Goal: Task Accomplishment & Management: Manage account settings

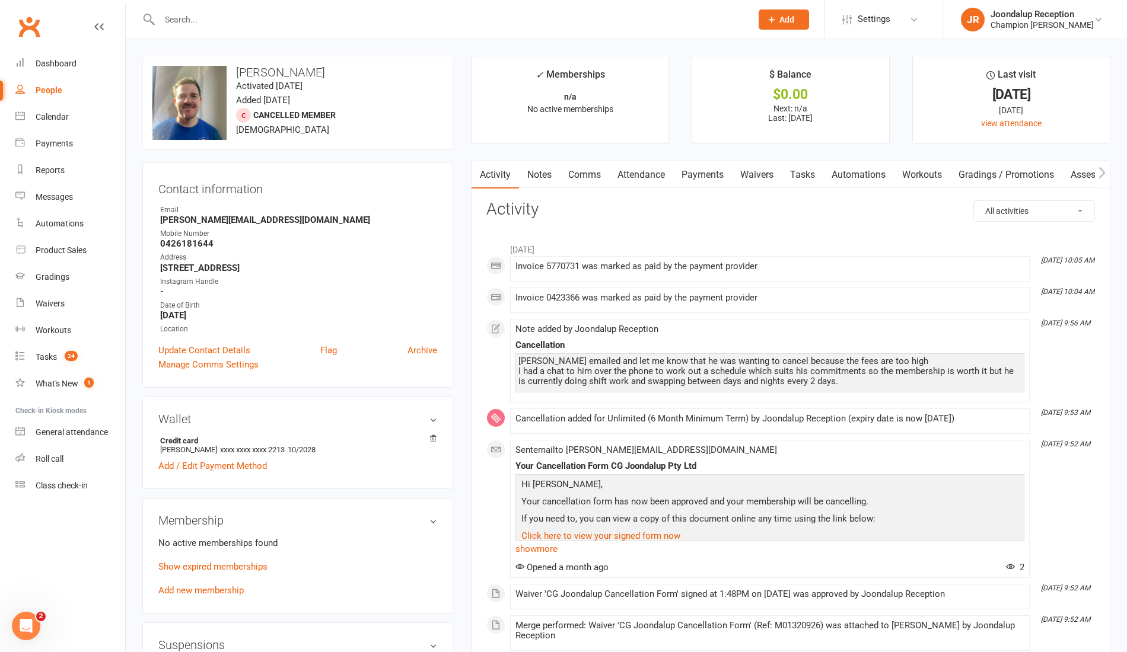
click at [71, 302] on link "Waivers" at bounding box center [70, 304] width 110 height 27
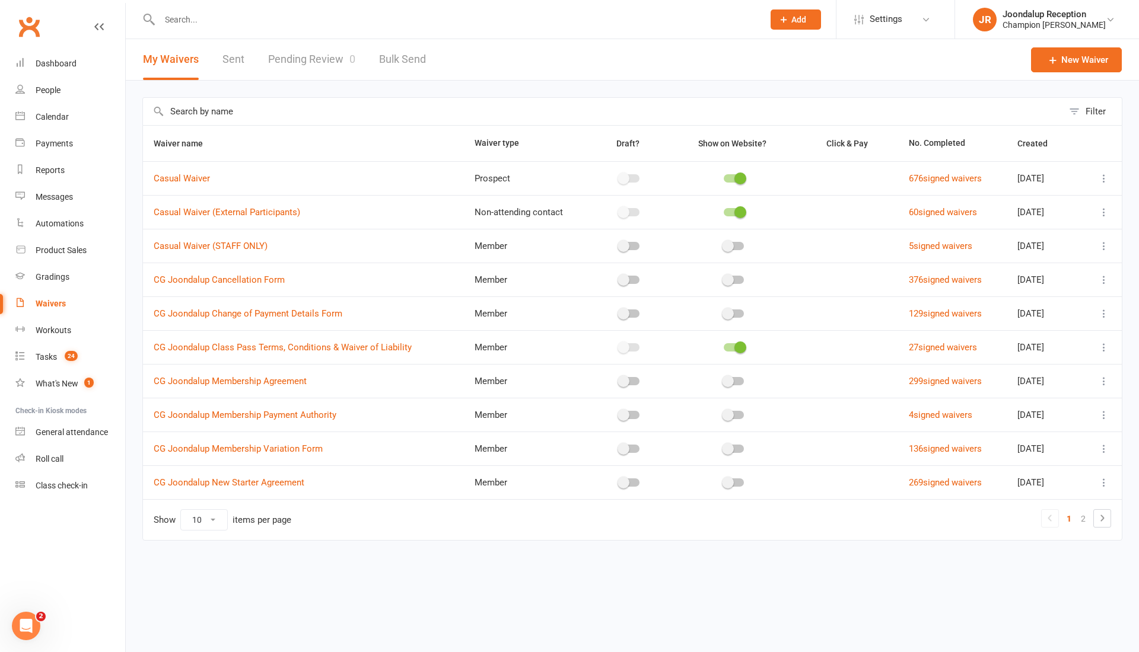
click at [1100, 280] on icon at bounding box center [1104, 280] width 12 height 12
click at [1055, 345] on link "Copy external link to clipboard" at bounding box center [1040, 349] width 139 height 24
click at [321, 59] on link "Pending Review 0" at bounding box center [311, 59] width 87 height 41
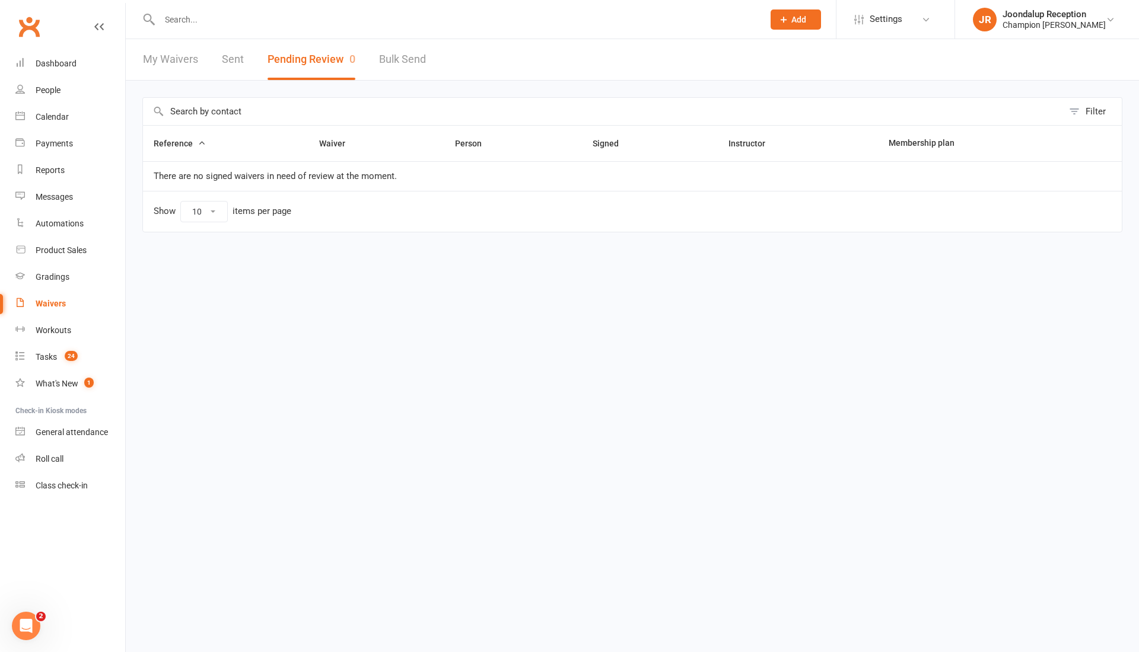
click at [254, 24] on input "text" at bounding box center [455, 19] width 599 height 17
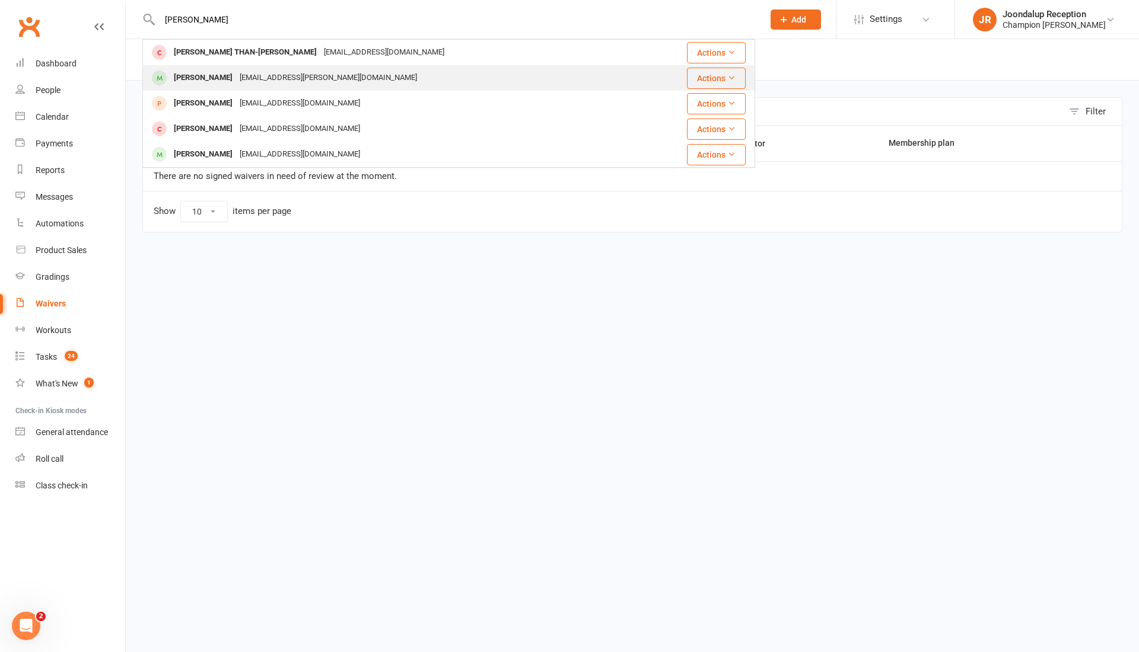
type input "thalia"
click at [255, 78] on div "Tahlia.k.smith@gmail.com" at bounding box center [328, 77] width 184 height 17
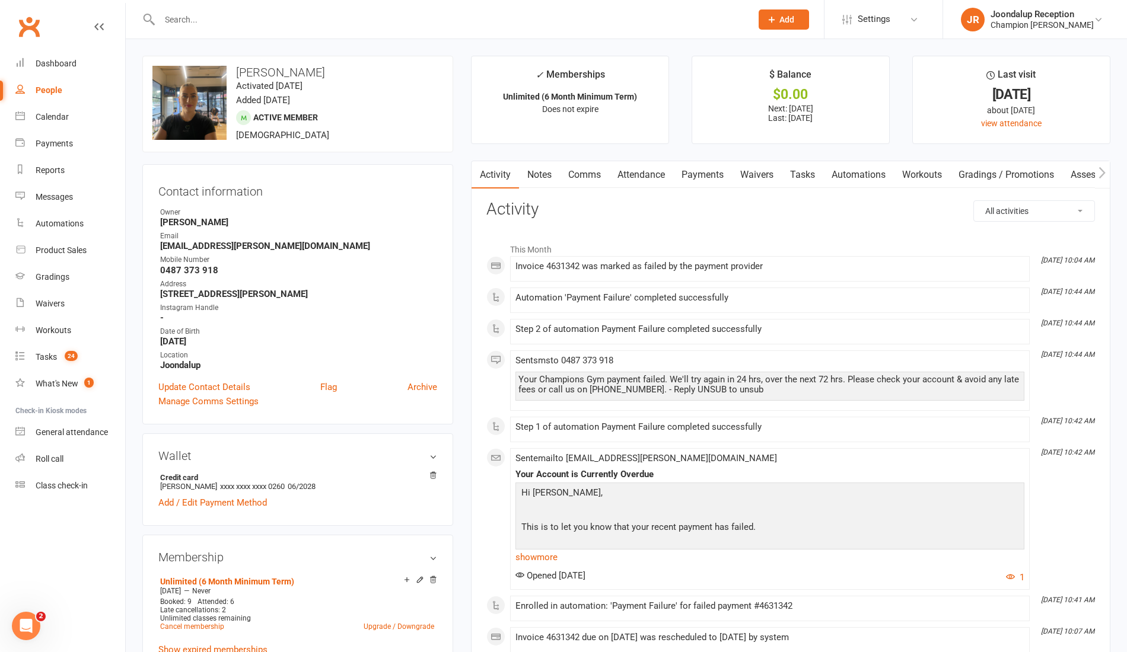
click at [533, 176] on link "Notes" at bounding box center [539, 174] width 41 height 27
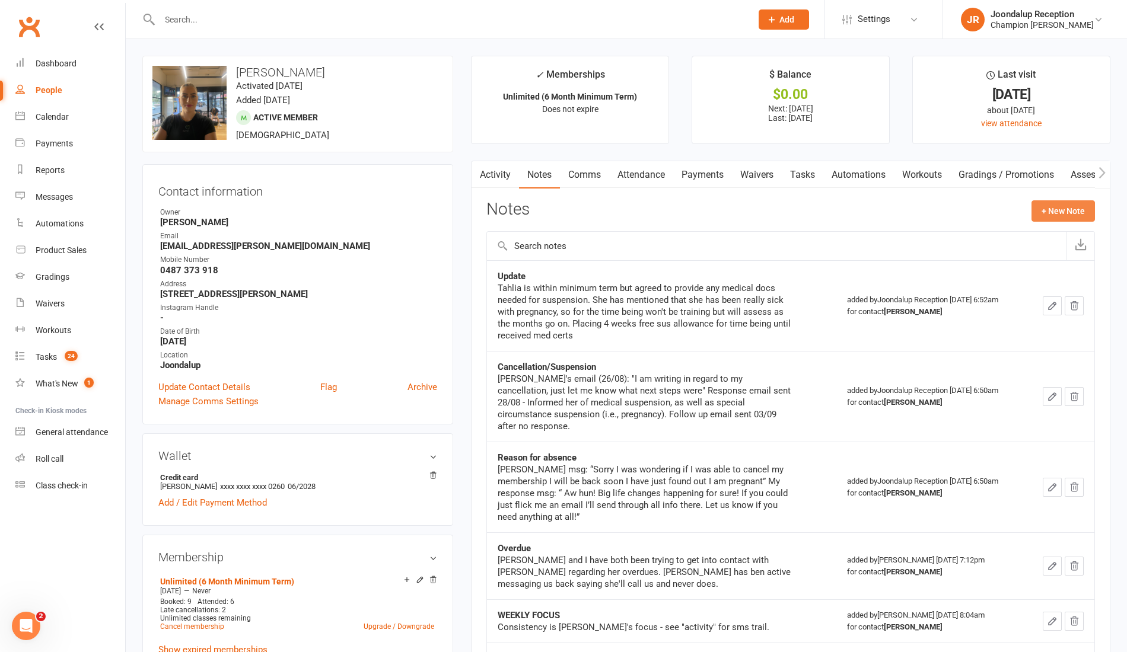
click at [1094, 207] on button "+ New Note" at bounding box center [1062, 210] width 63 height 21
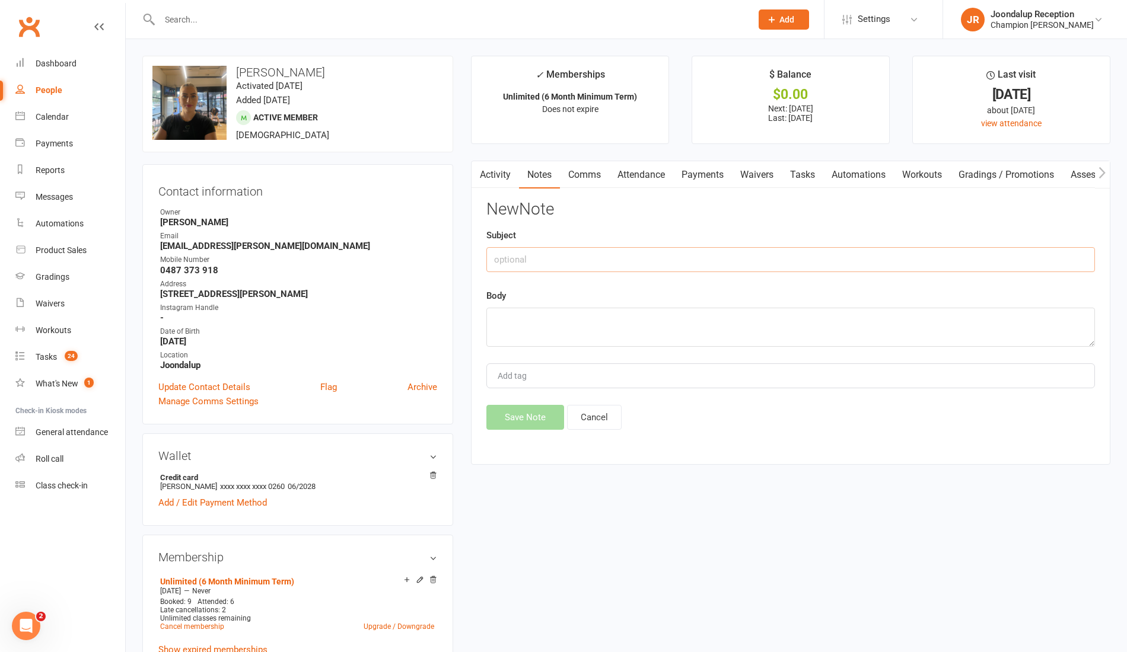
click at [656, 260] on input "text" at bounding box center [790, 259] width 609 height 25
type input "Suspension"
click at [651, 314] on textarea at bounding box center [790, 327] width 609 height 39
type textarea "Haven't received the requested sus form, but will waive failed payments once su…"
click at [550, 411] on button "Save Note" at bounding box center [525, 417] width 78 height 25
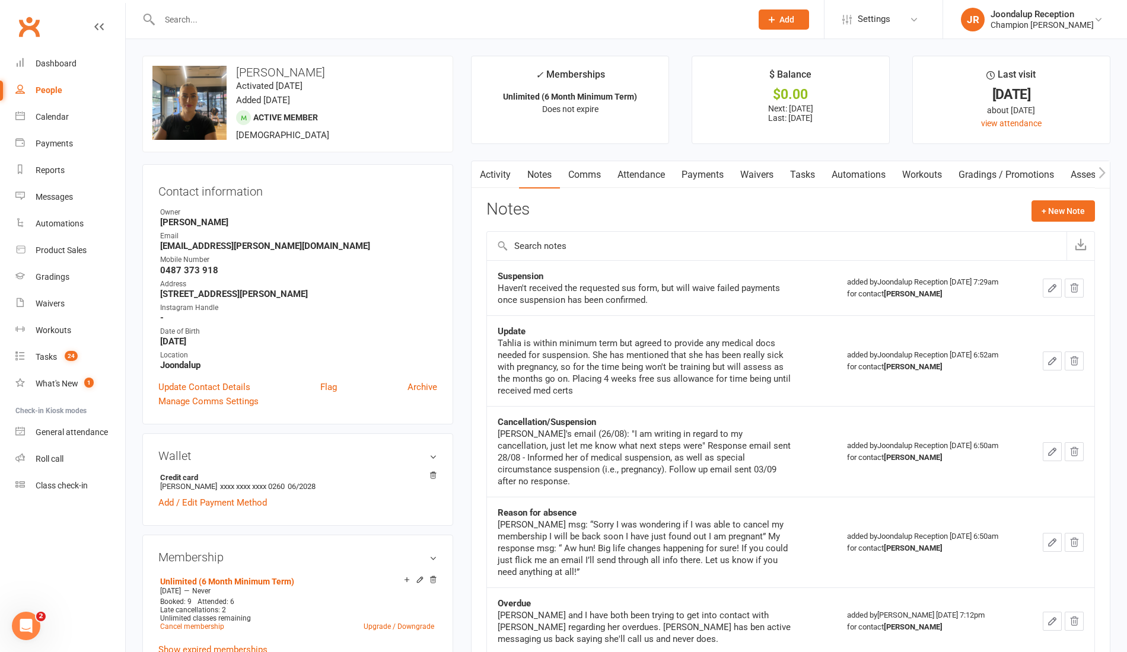
click at [769, 166] on link "Waivers" at bounding box center [757, 174] width 50 height 27
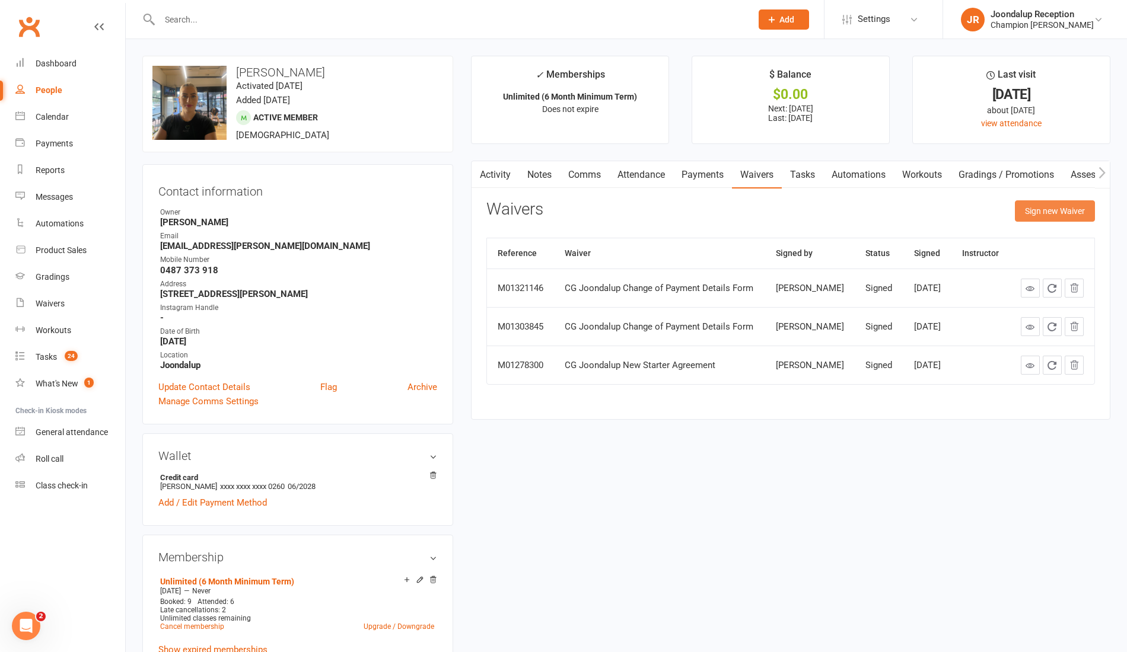
click at [1053, 209] on button "Sign new Waiver" at bounding box center [1055, 210] width 80 height 21
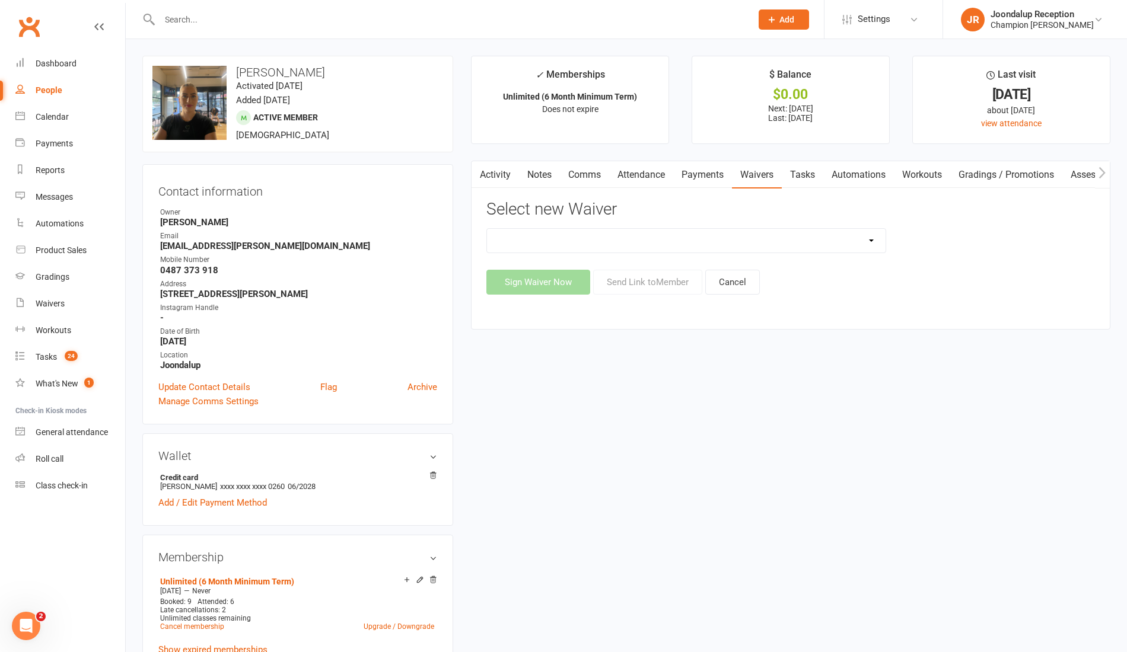
click at [630, 244] on select "Casual Waiver Casual Waiver (STAFF ONLY) CG Joondalup Cancellation Form CG Joon…" at bounding box center [686, 241] width 399 height 24
select select "8694"
click at [487, 229] on select "Casual Waiver Casual Waiver (STAFF ONLY) CG Joondalup Cancellation Form CG Joon…" at bounding box center [686, 241] width 399 height 24
click at [614, 281] on button "Send Link to Member" at bounding box center [647, 282] width 109 height 25
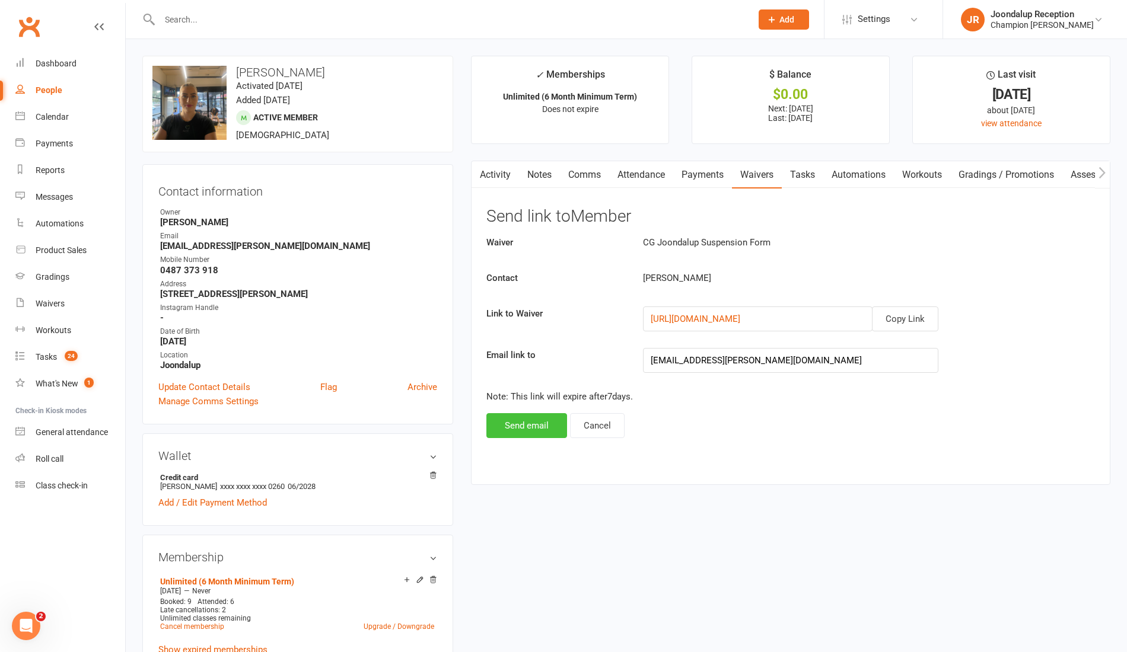
click at [534, 418] on button "Send email" at bounding box center [526, 425] width 81 height 25
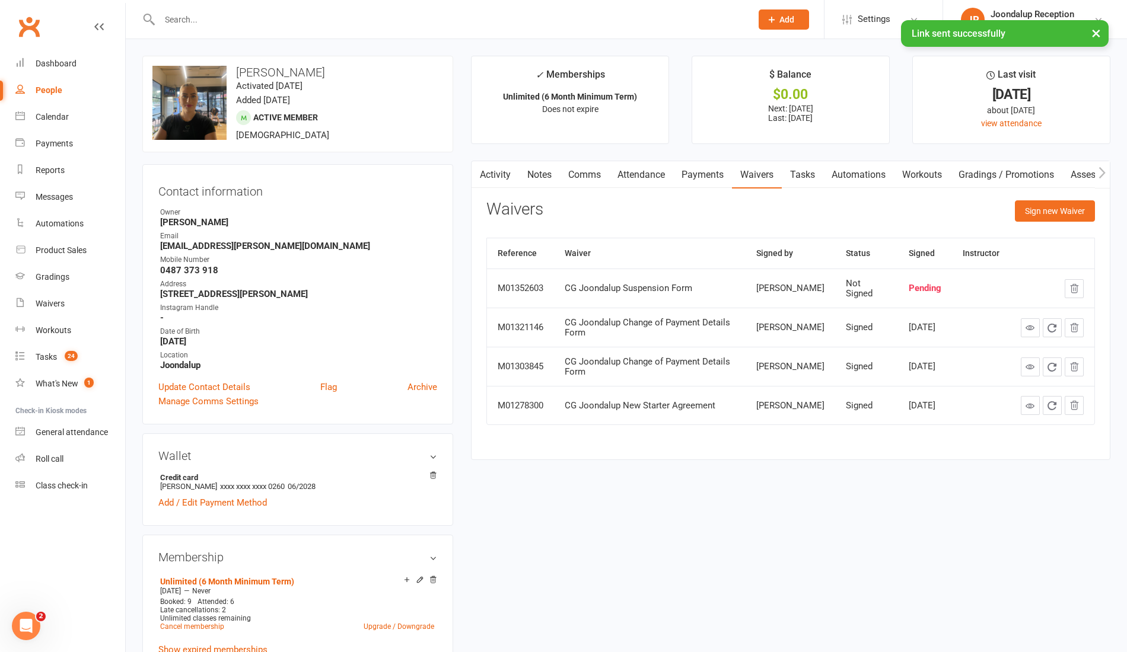
click at [302, 18] on input "text" at bounding box center [449, 19] width 587 height 17
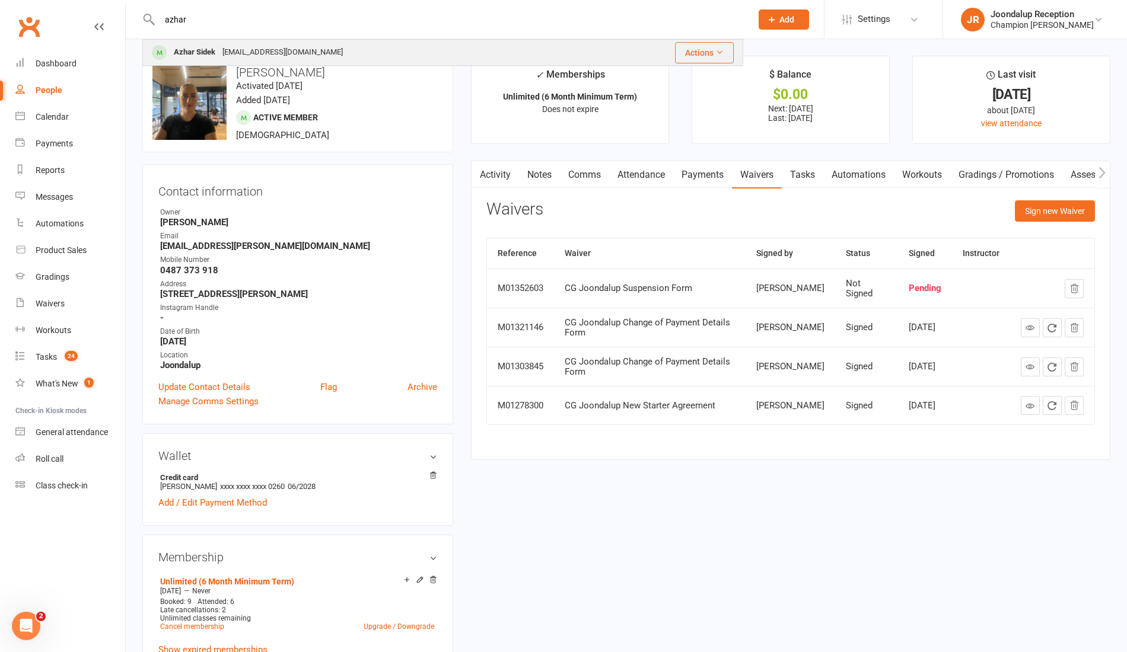
type input "azhar"
click at [308, 48] on div "azharsidek33@gmail.com" at bounding box center [283, 52] width 128 height 17
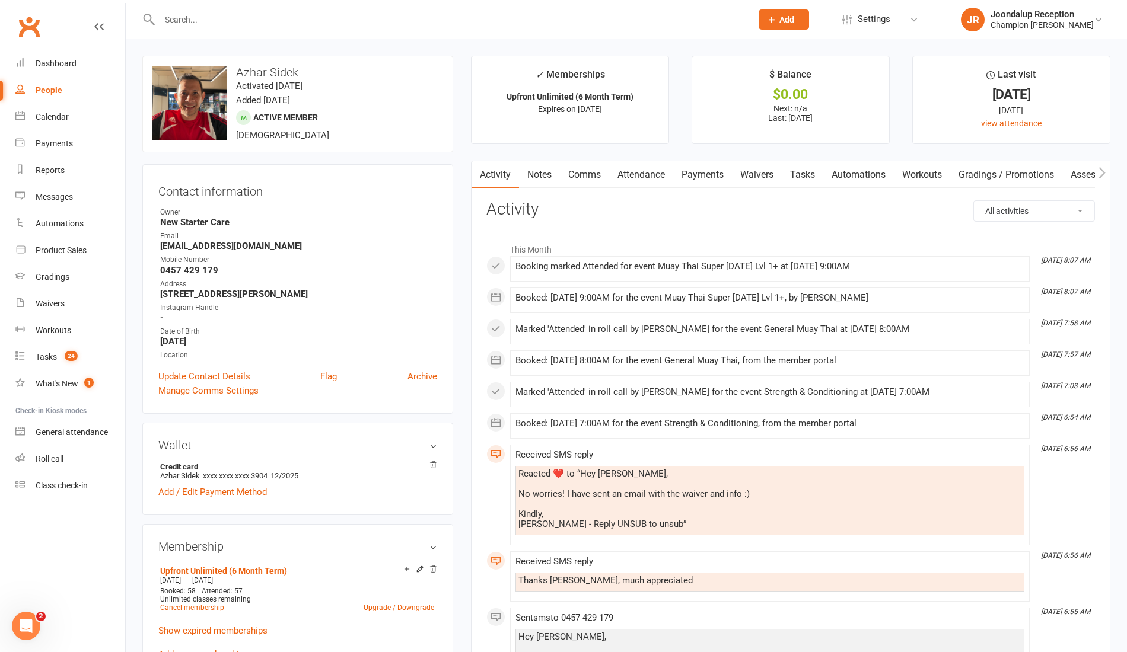
click at [765, 180] on link "Waivers" at bounding box center [757, 174] width 50 height 27
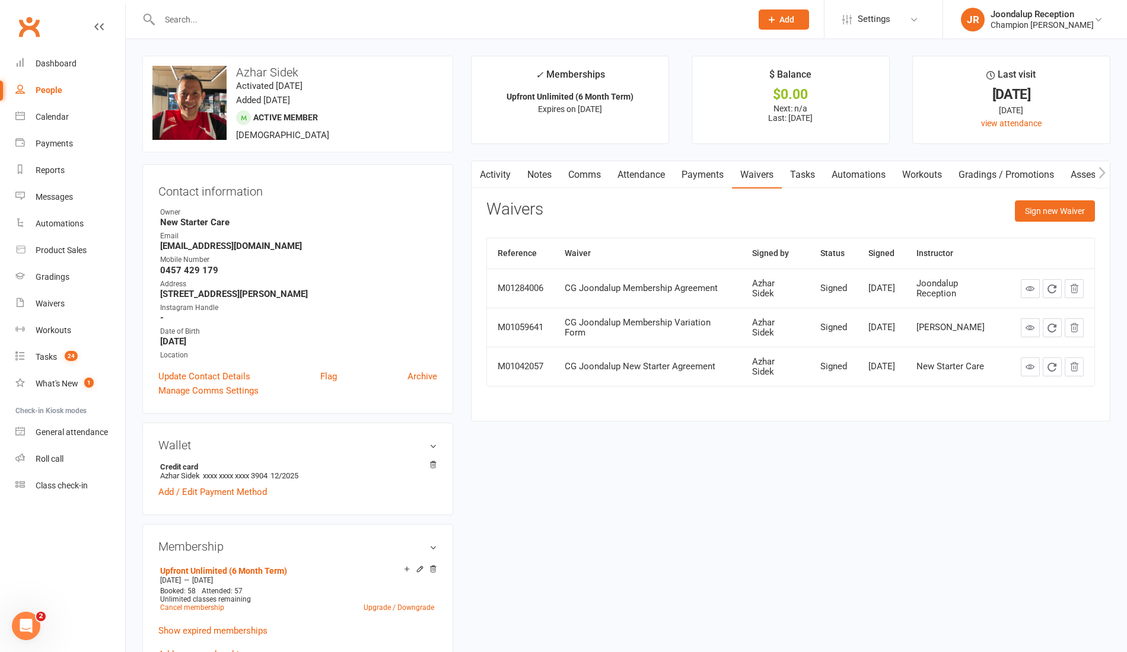
click at [1067, 198] on div "Activity Notes Comms Attendance Payments Waivers Tasks Automations Workouts Gra…" at bounding box center [790, 291] width 639 height 261
click at [1058, 219] on button "Sign new Waiver" at bounding box center [1055, 210] width 80 height 21
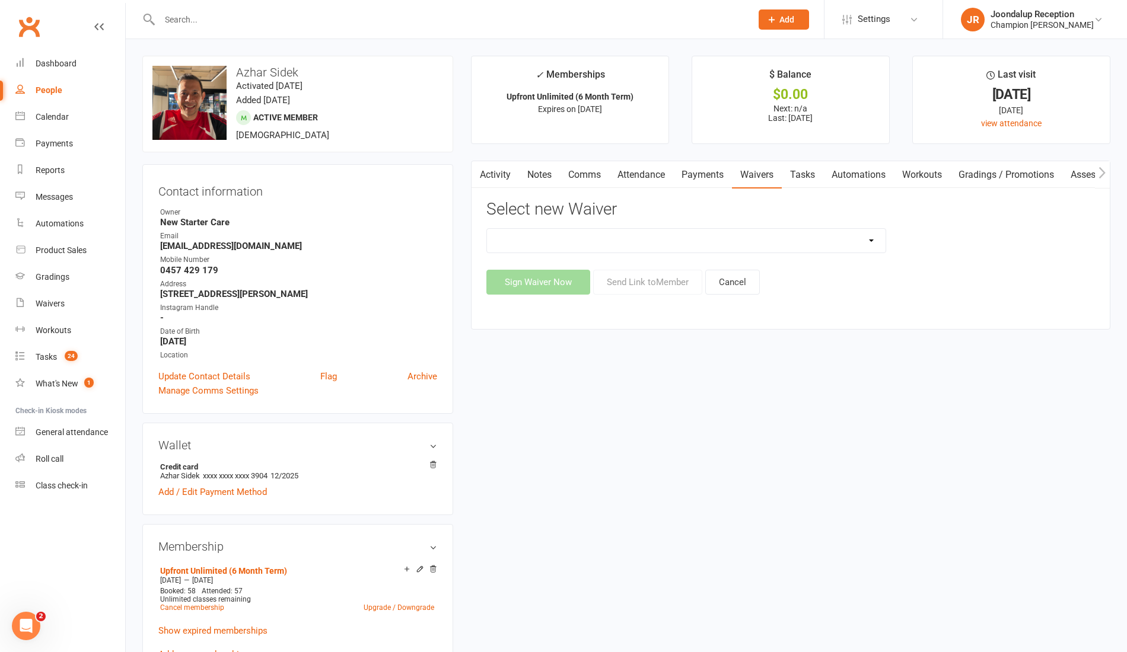
click at [687, 236] on select "Casual Waiver Casual Waiver (STAFF ONLY) CG Joondalup Cancellation Form CG Joon…" at bounding box center [686, 241] width 399 height 24
select select "8694"
click at [487, 229] on select "Casual Waiver Casual Waiver (STAFF ONLY) CG Joondalup Cancellation Form CG Joon…" at bounding box center [686, 241] width 399 height 24
click at [644, 278] on button "Send Link to Member" at bounding box center [647, 282] width 109 height 25
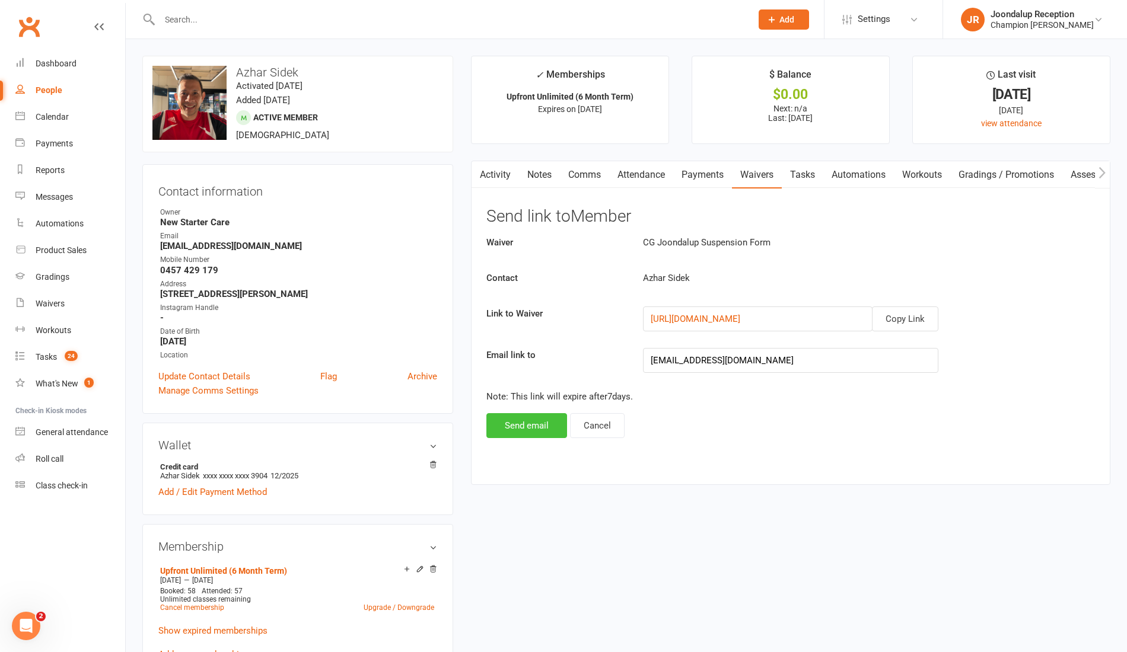
click at [518, 436] on button "Send email" at bounding box center [526, 425] width 81 height 25
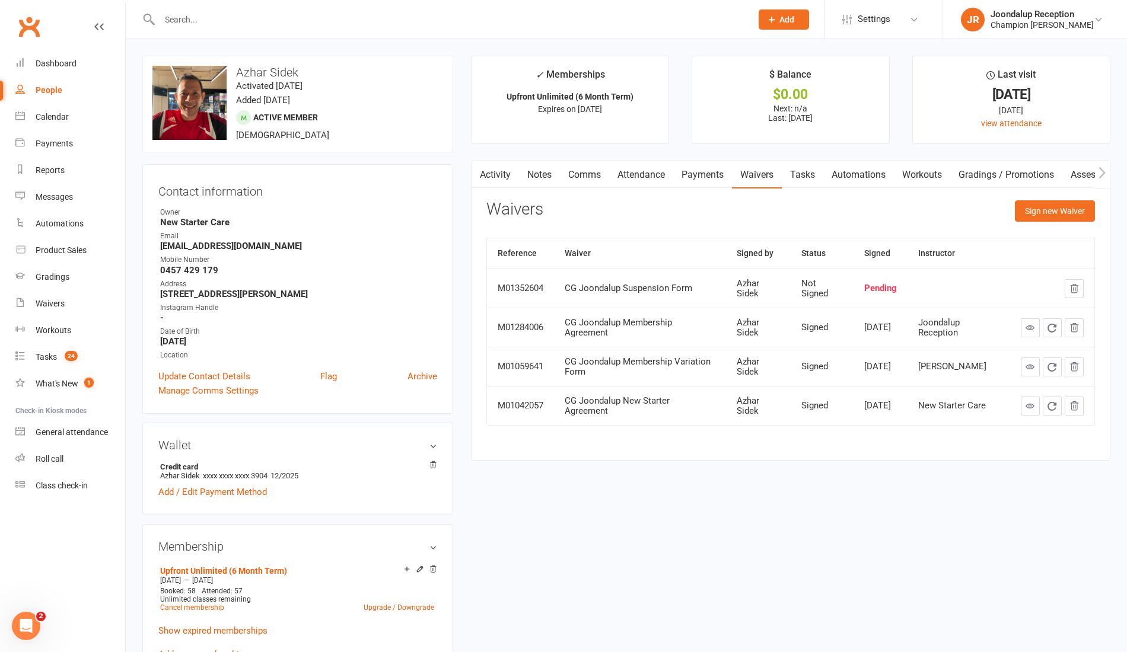
click at [552, 167] on link "Notes" at bounding box center [539, 174] width 41 height 27
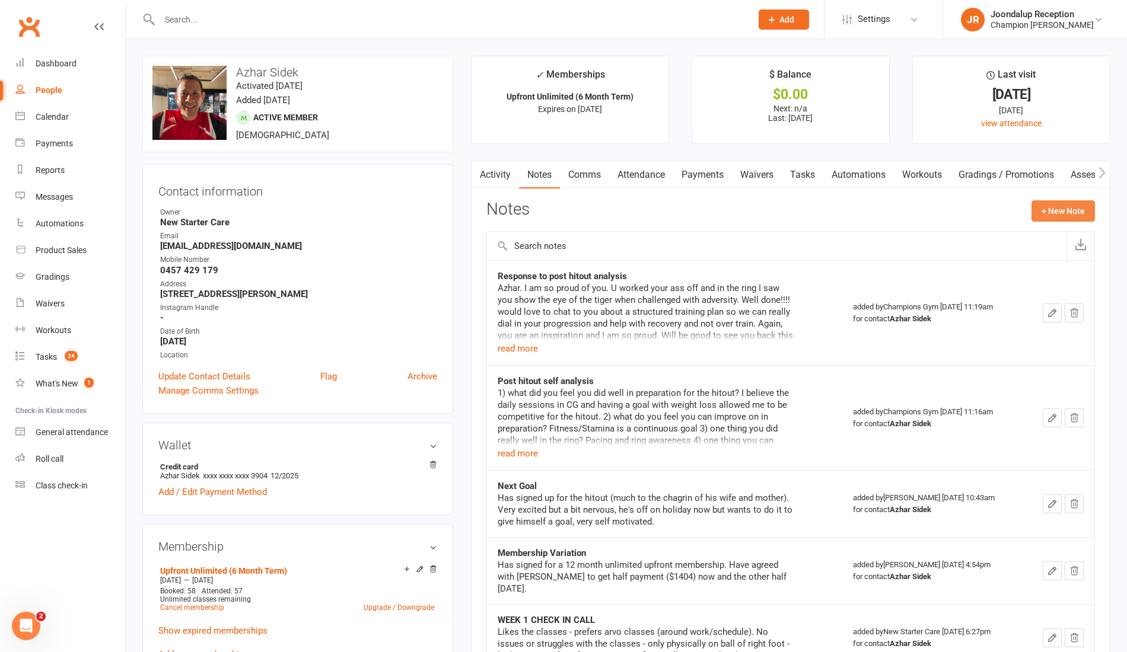
click at [1064, 218] on button "+ New Note" at bounding box center [1062, 210] width 63 height 21
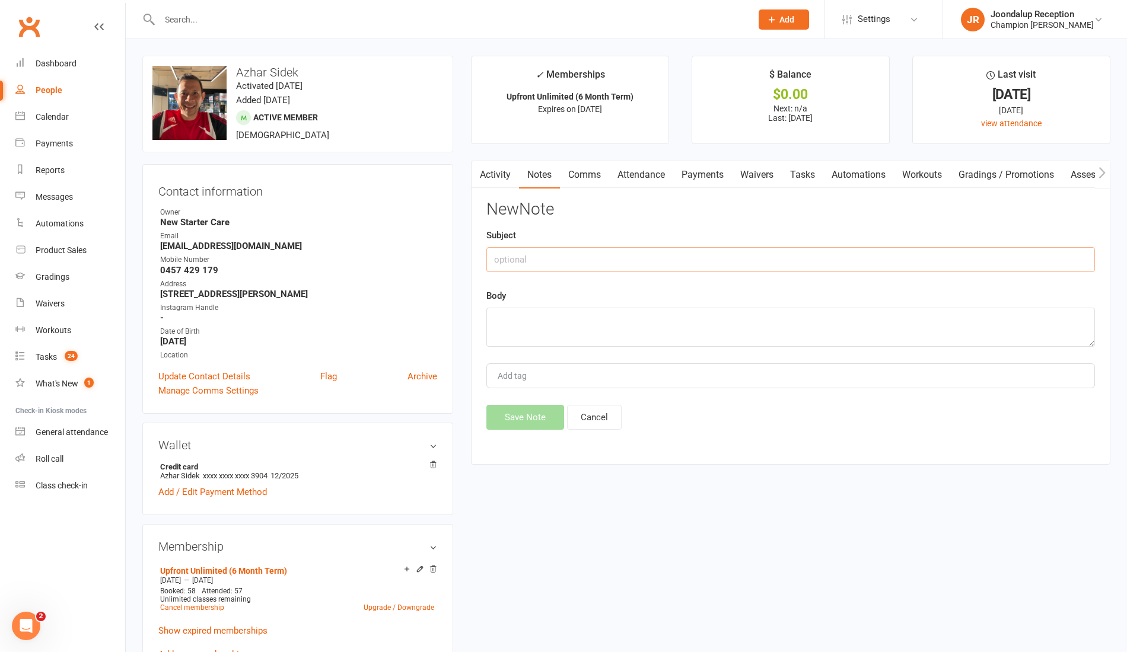
click at [660, 258] on input "text" at bounding box center [790, 259] width 609 height 25
type input "Suspension"
click at [649, 337] on textarea at bounding box center [790, 327] width 609 height 39
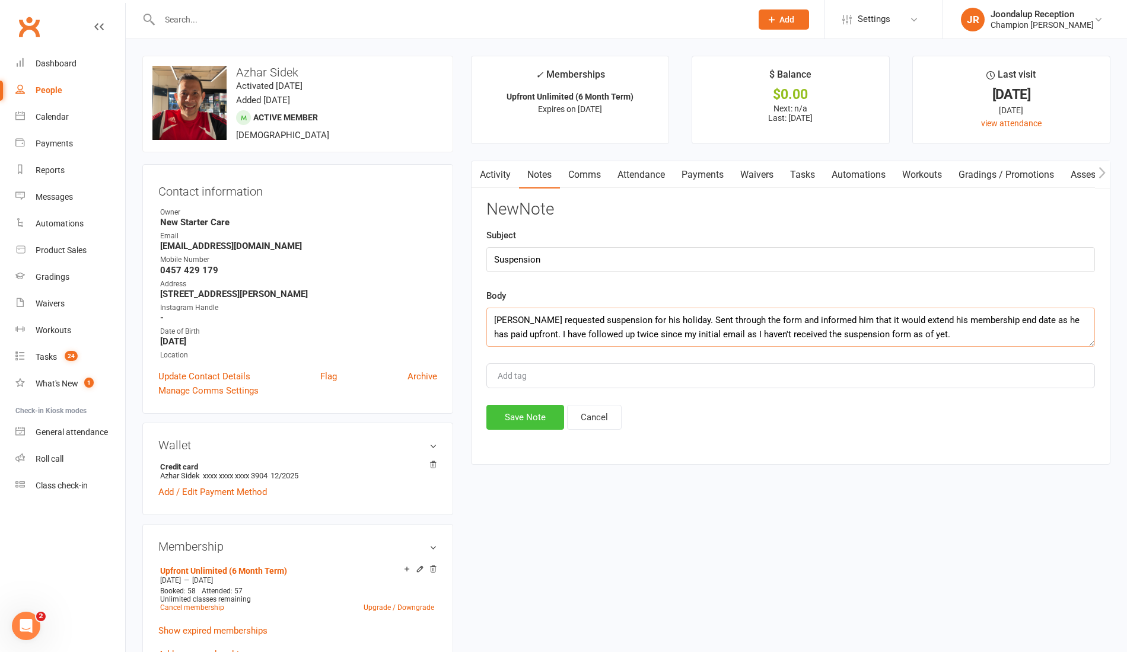
type textarea "Azhar requested suspension for his holiday. Sent through the form and informed …"
click at [522, 415] on button "Save Note" at bounding box center [525, 417] width 78 height 25
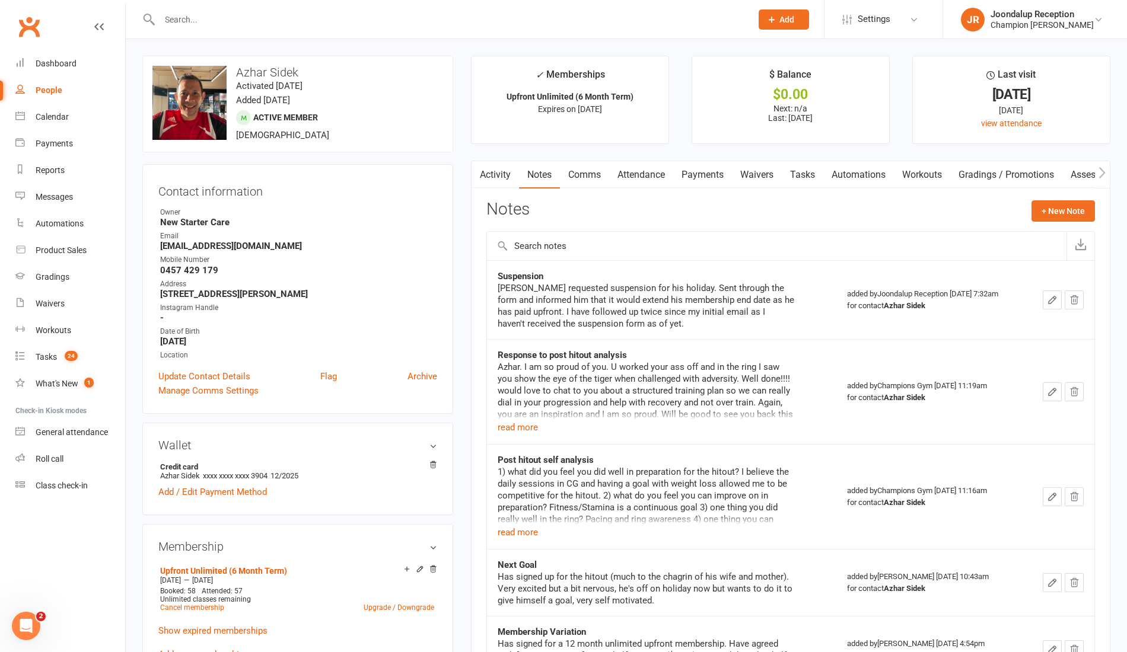
click at [243, 17] on input "text" at bounding box center [449, 19] width 587 height 17
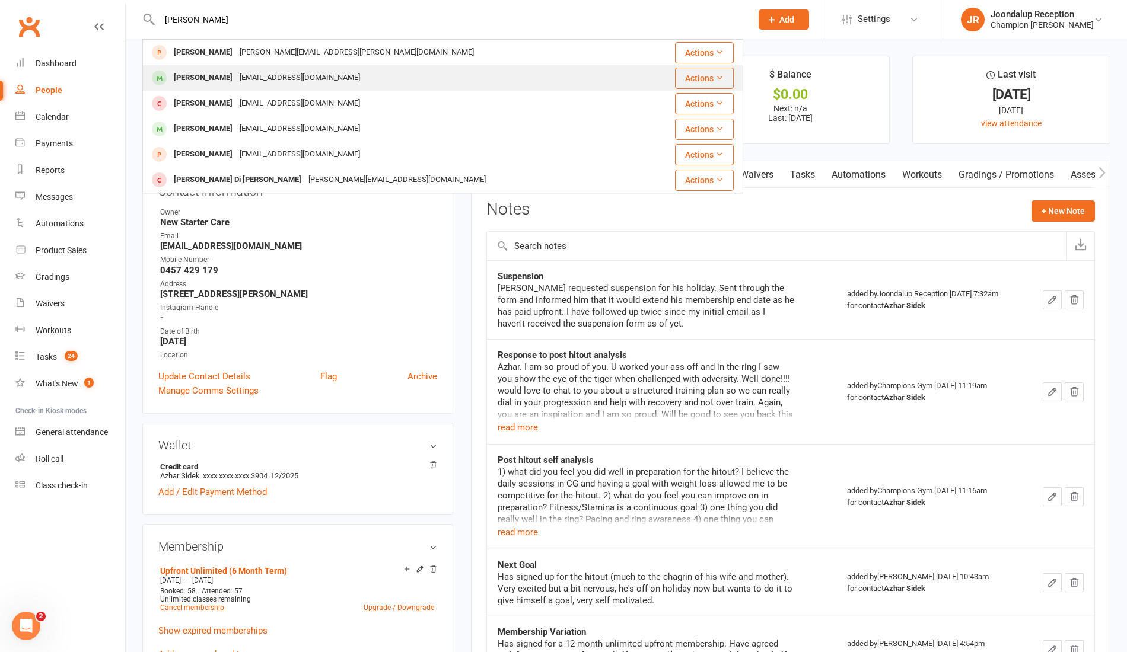
type input "adam"
click at [246, 78] on div "adamtroop@icloud.com" at bounding box center [300, 77] width 128 height 17
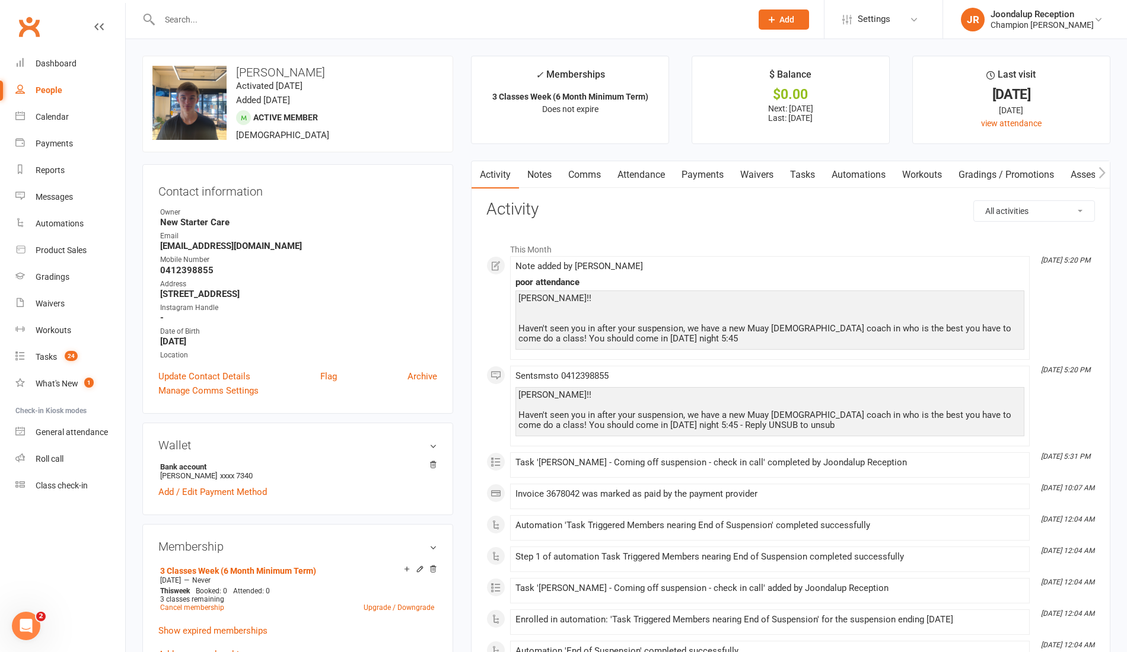
click at [753, 176] on link "Waivers" at bounding box center [757, 174] width 50 height 27
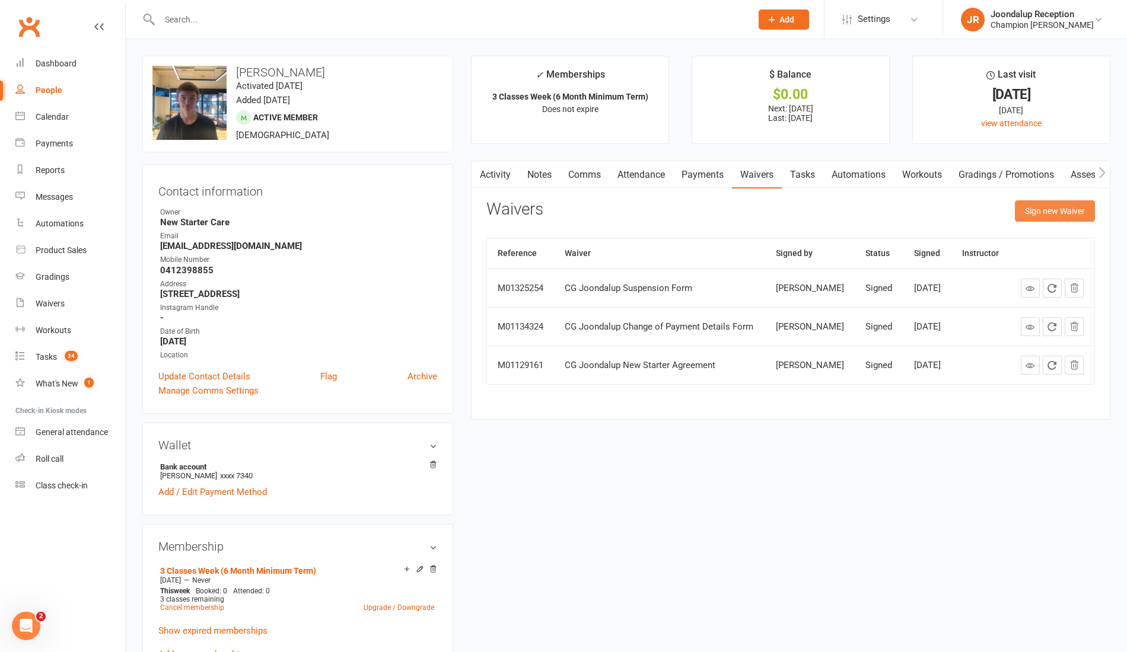
click at [1033, 208] on button "Sign new Waiver" at bounding box center [1055, 210] width 80 height 21
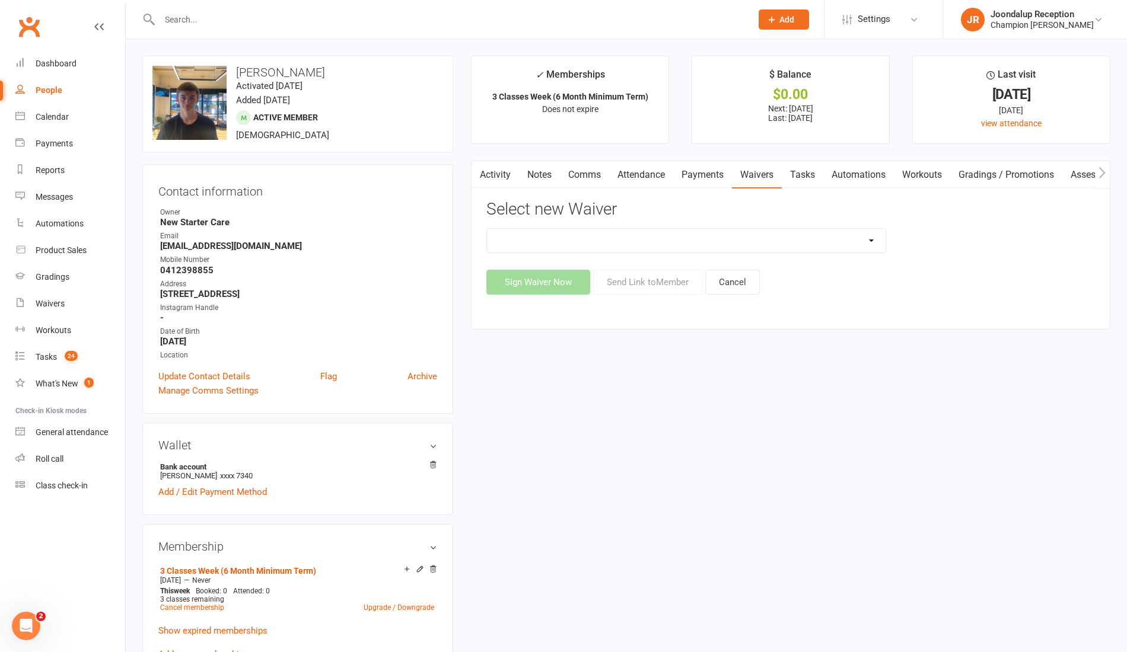
click at [745, 241] on select "Casual Waiver Casual Waiver (STAFF ONLY) CG Joondalup Cancellation Form CG Joon…" at bounding box center [686, 241] width 399 height 24
select select "8694"
click at [487, 229] on select "Casual Waiver Casual Waiver (STAFF ONLY) CG Joondalup Cancellation Form CG Joon…" at bounding box center [686, 241] width 399 height 24
click at [639, 282] on button "Send Link to Member" at bounding box center [647, 282] width 109 height 25
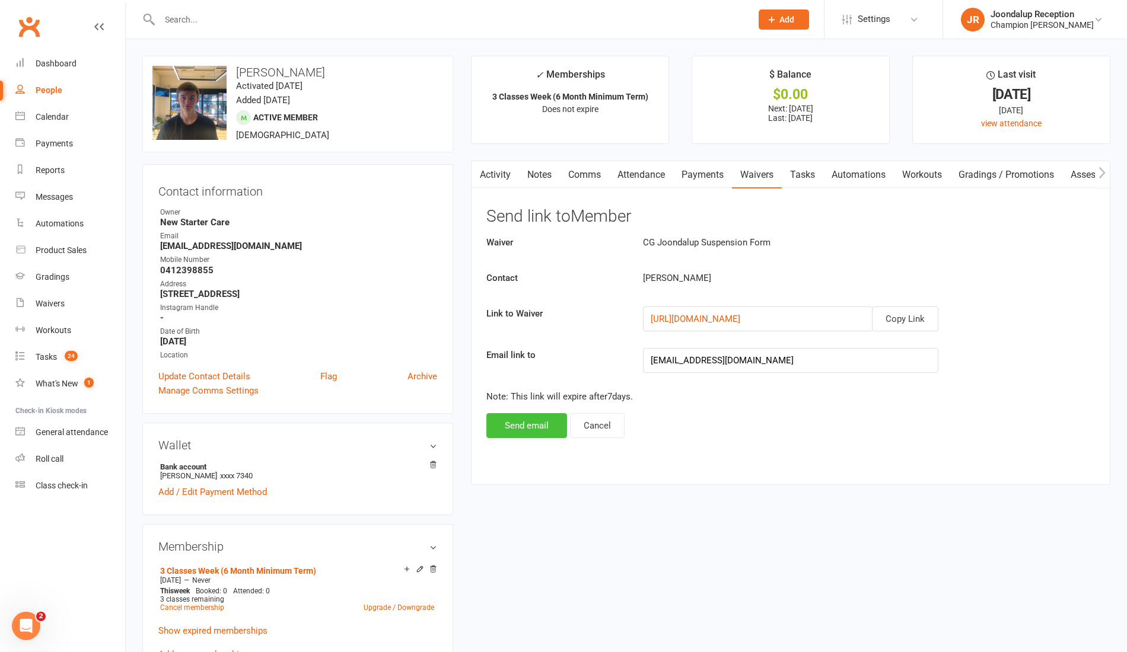
click at [515, 435] on button "Send email" at bounding box center [526, 425] width 81 height 25
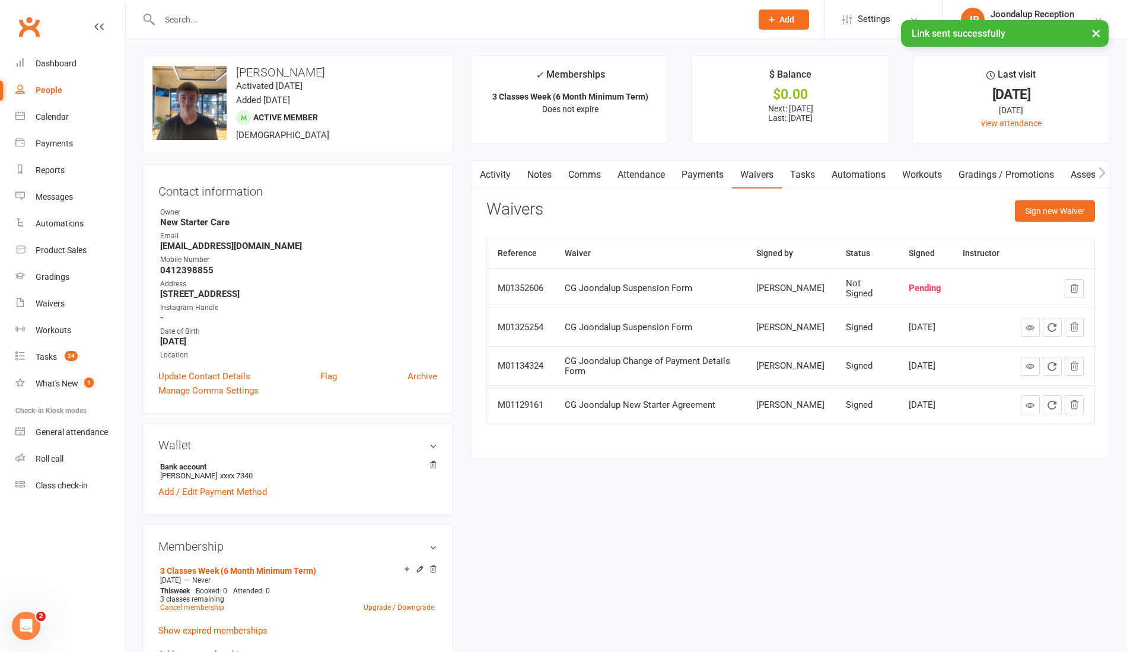
click at [541, 181] on link "Notes" at bounding box center [539, 174] width 41 height 27
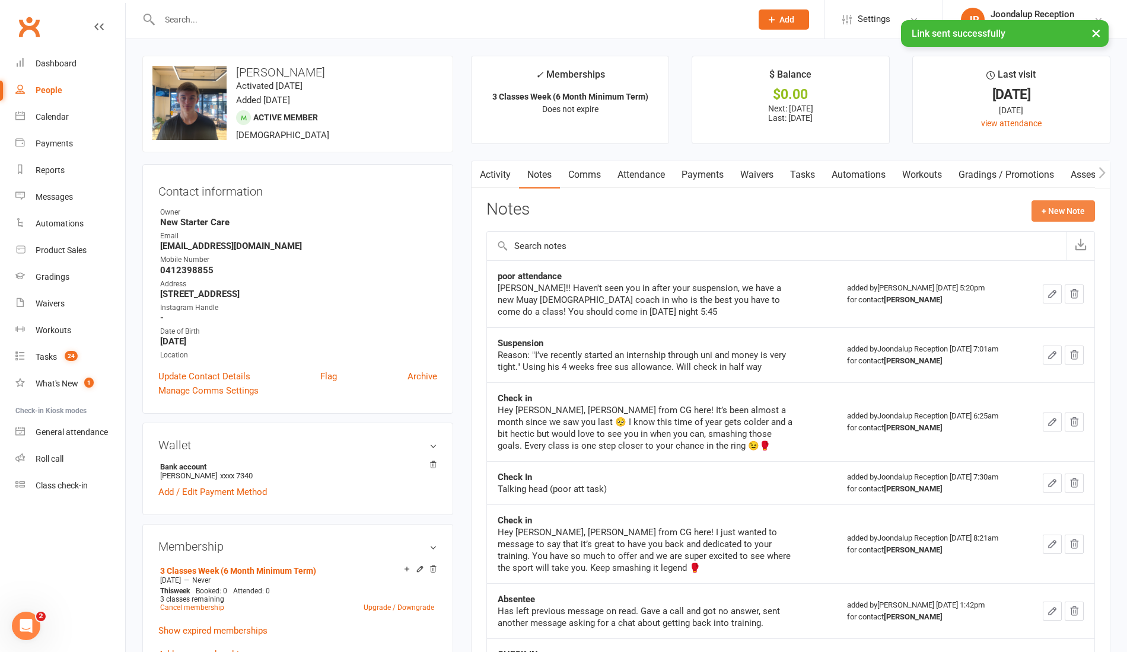
click at [1053, 215] on button "+ New Note" at bounding box center [1062, 210] width 63 height 21
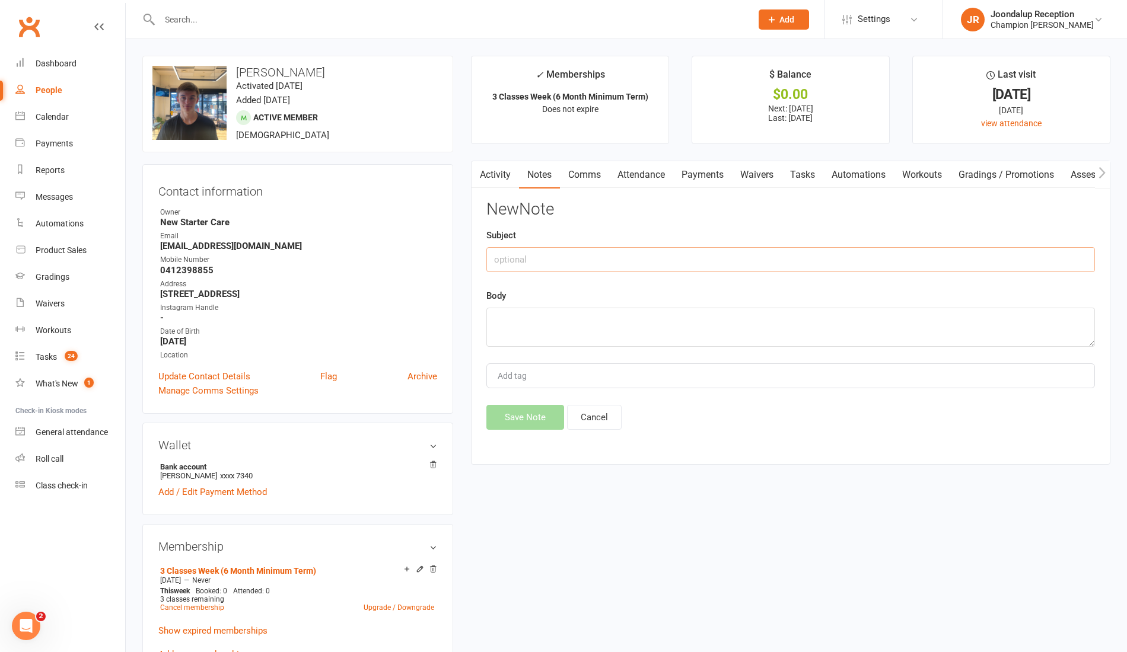
click at [713, 262] on input "text" at bounding box center [790, 259] width 609 height 25
type input "Suspension extension"
click at [699, 321] on textarea at bounding box center [790, 327] width 609 height 39
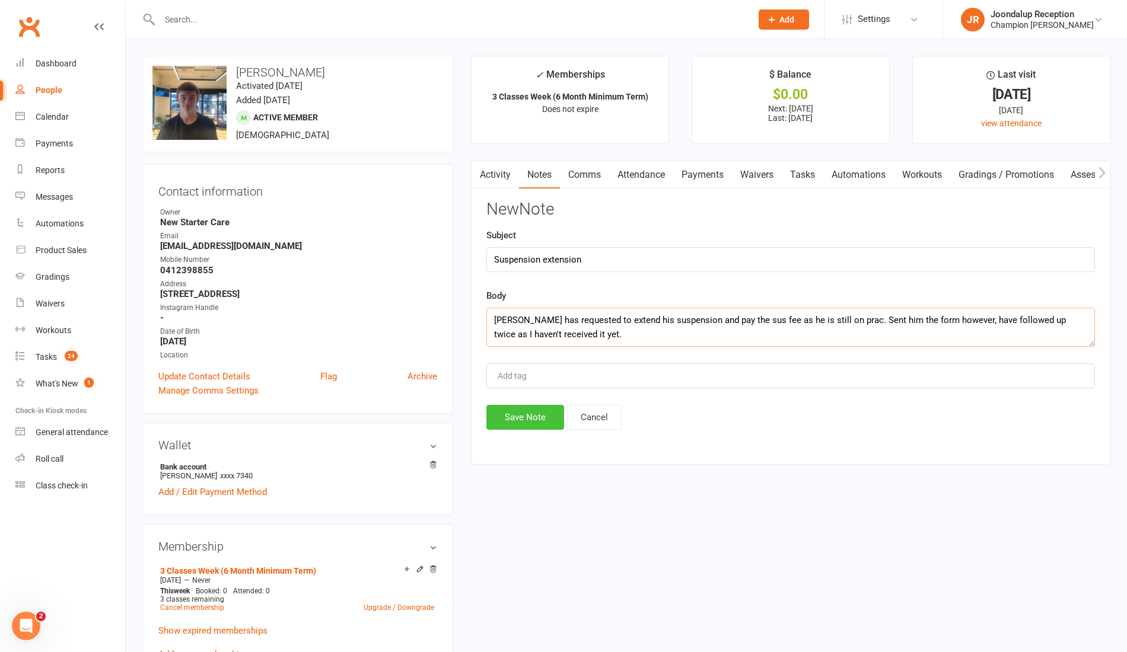
type textarea "Adam has requested to extend his suspension and pay the sus fee as he is still …"
click at [508, 414] on button "Save Note" at bounding box center [525, 417] width 78 height 25
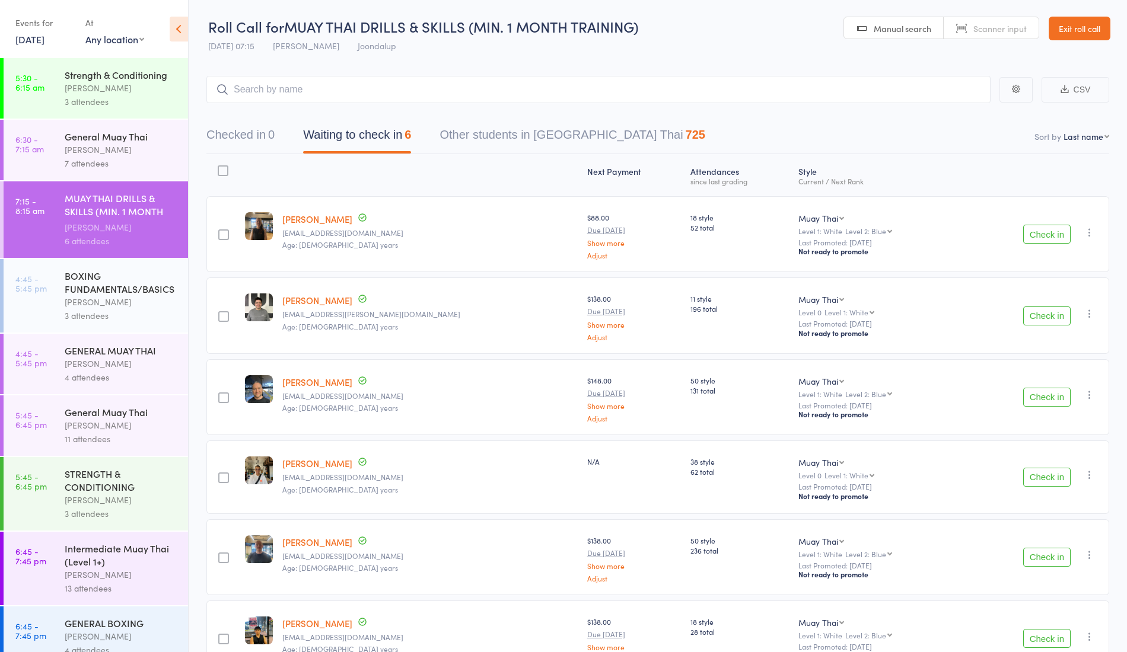
click at [1061, 237] on button "Check in" at bounding box center [1046, 234] width 47 height 19
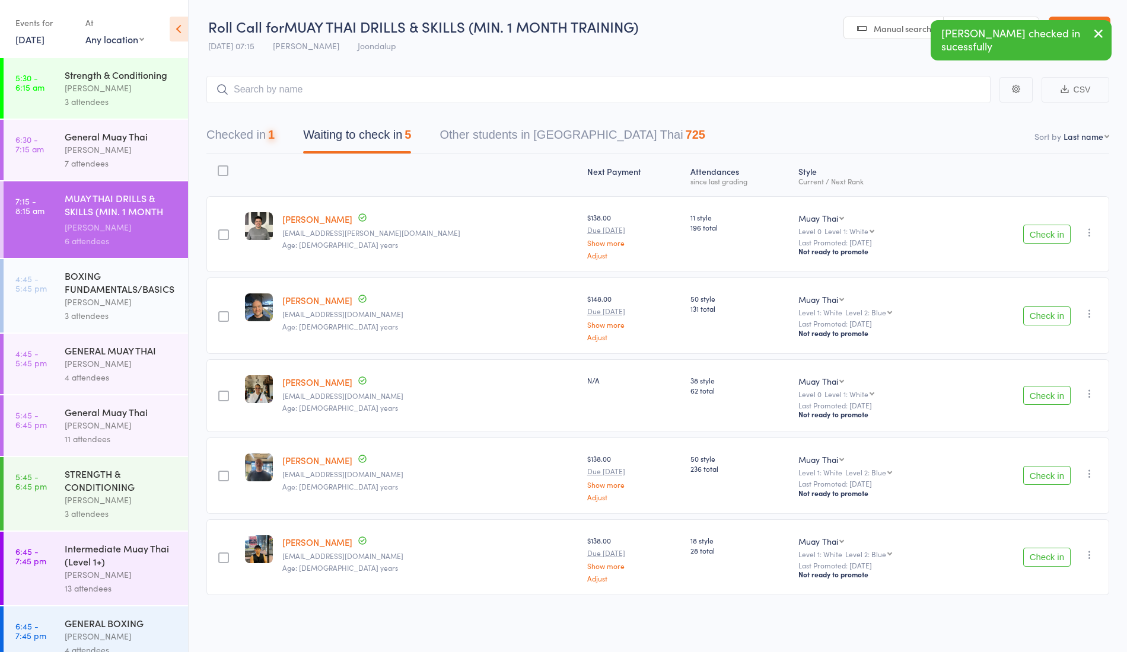
click at [1057, 240] on button "Check in" at bounding box center [1046, 234] width 47 height 19
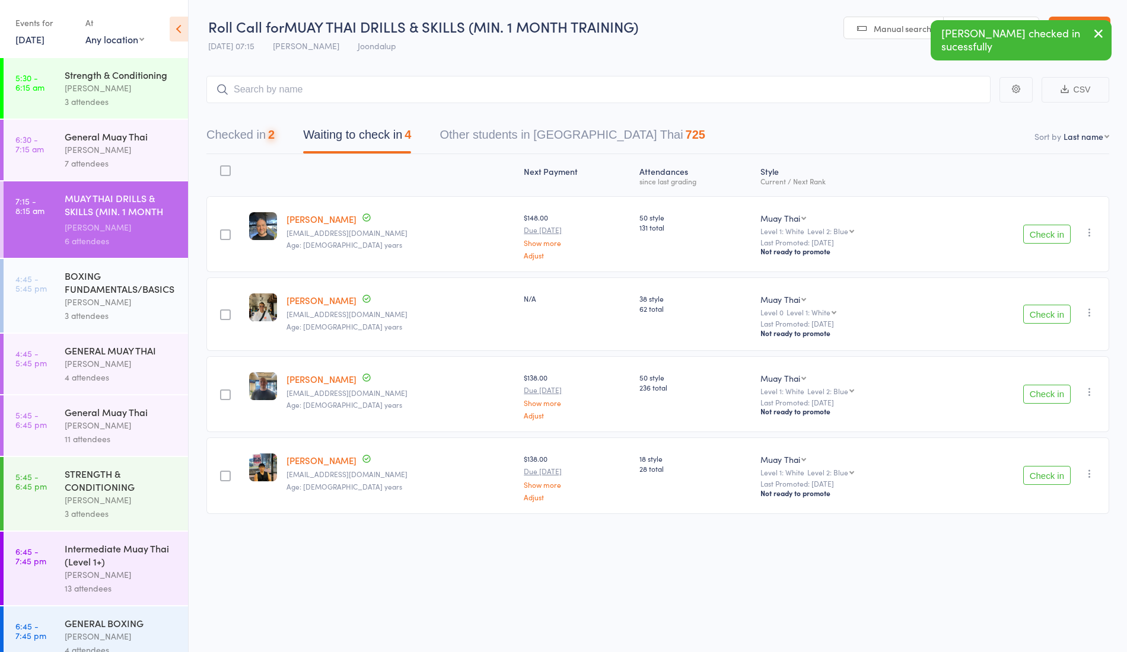
click at [1047, 233] on button "Check in" at bounding box center [1046, 234] width 47 height 19
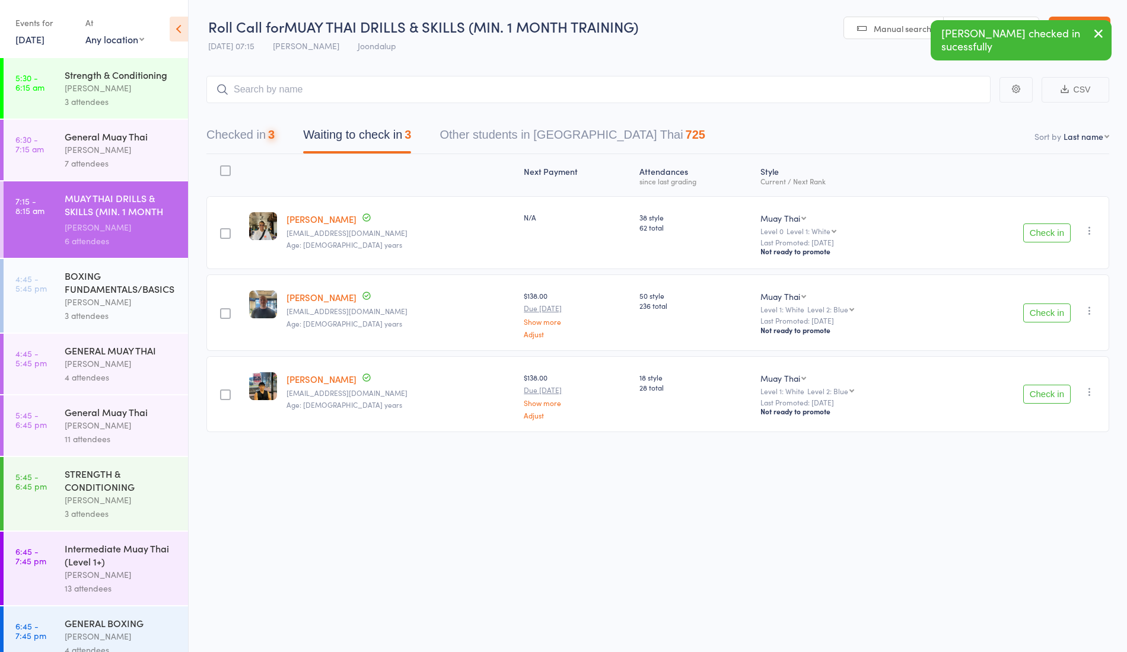
click at [1052, 232] on button "Check in" at bounding box center [1046, 233] width 47 height 19
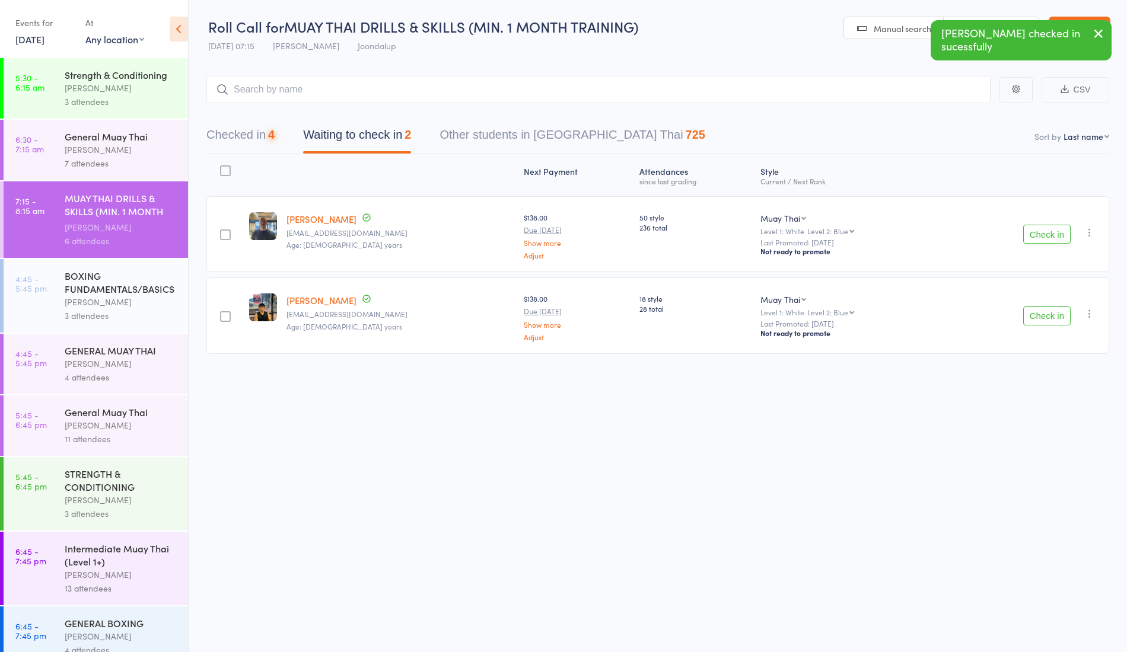
click at [1051, 233] on button "Check in" at bounding box center [1046, 234] width 47 height 19
click at [1044, 307] on button "Check in" at bounding box center [1046, 316] width 47 height 19
